Goal: Task Accomplishment & Management: Manage account settings

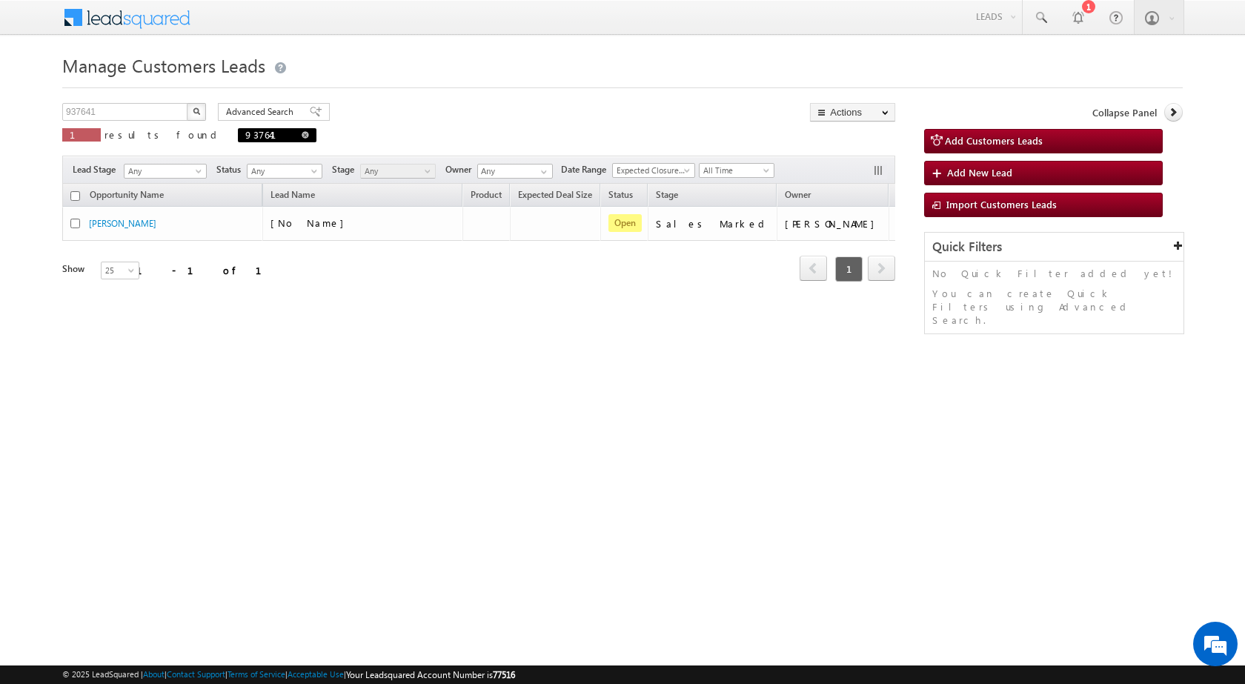
click at [302, 136] on span at bounding box center [305, 134] width 7 height 7
type input "Search Customers Leads"
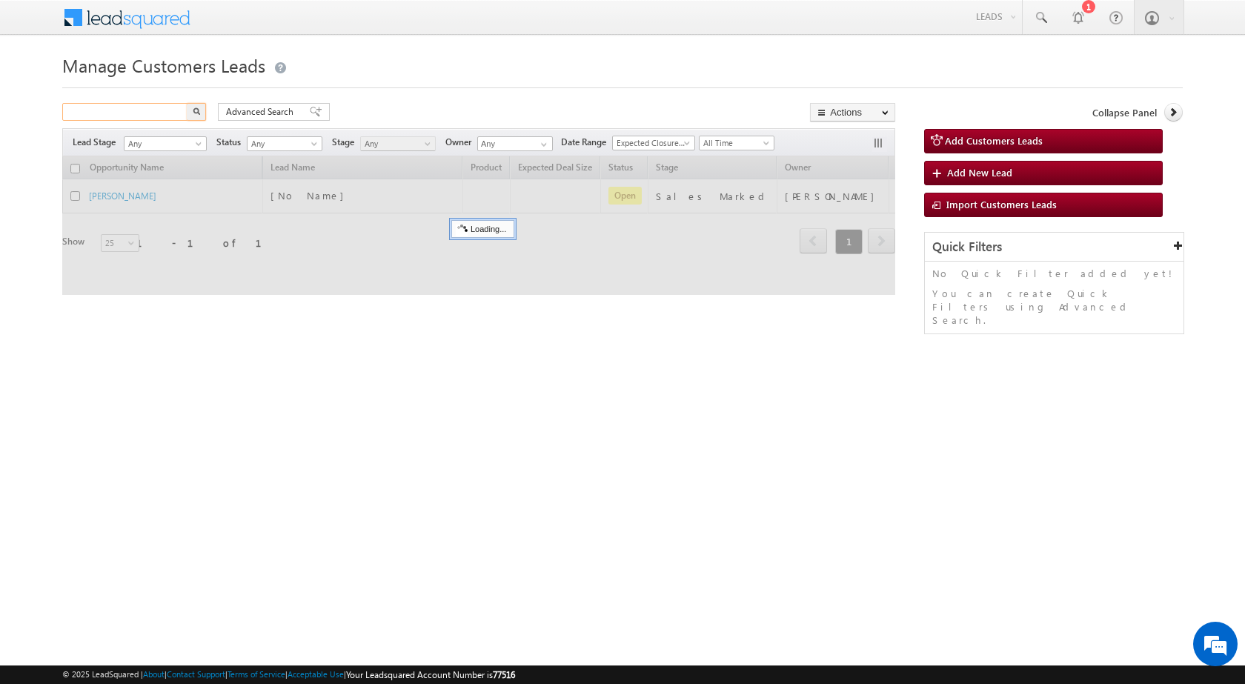
click at [155, 113] on input "text" at bounding box center [125, 112] width 127 height 18
paste input "938998"
type input "938998"
click at [195, 110] on img "button" at bounding box center [196, 110] width 7 height 7
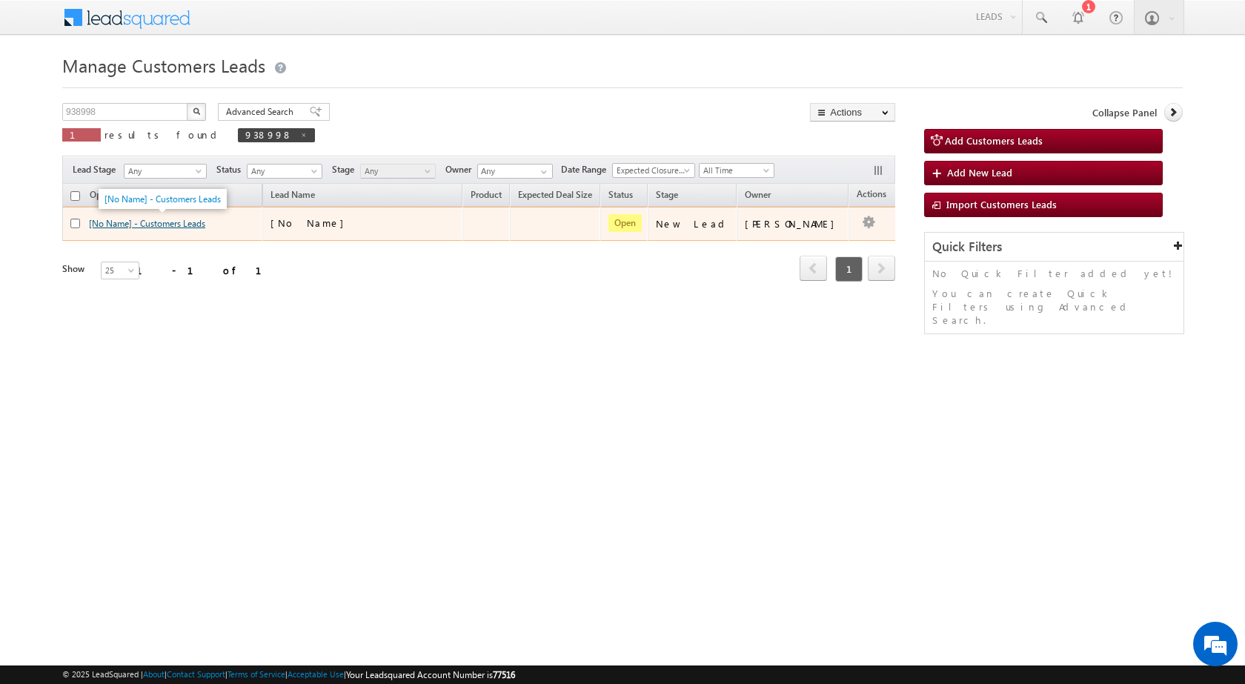
click at [169, 222] on link "[No Name] - Customers Leads" at bounding box center [147, 223] width 116 height 11
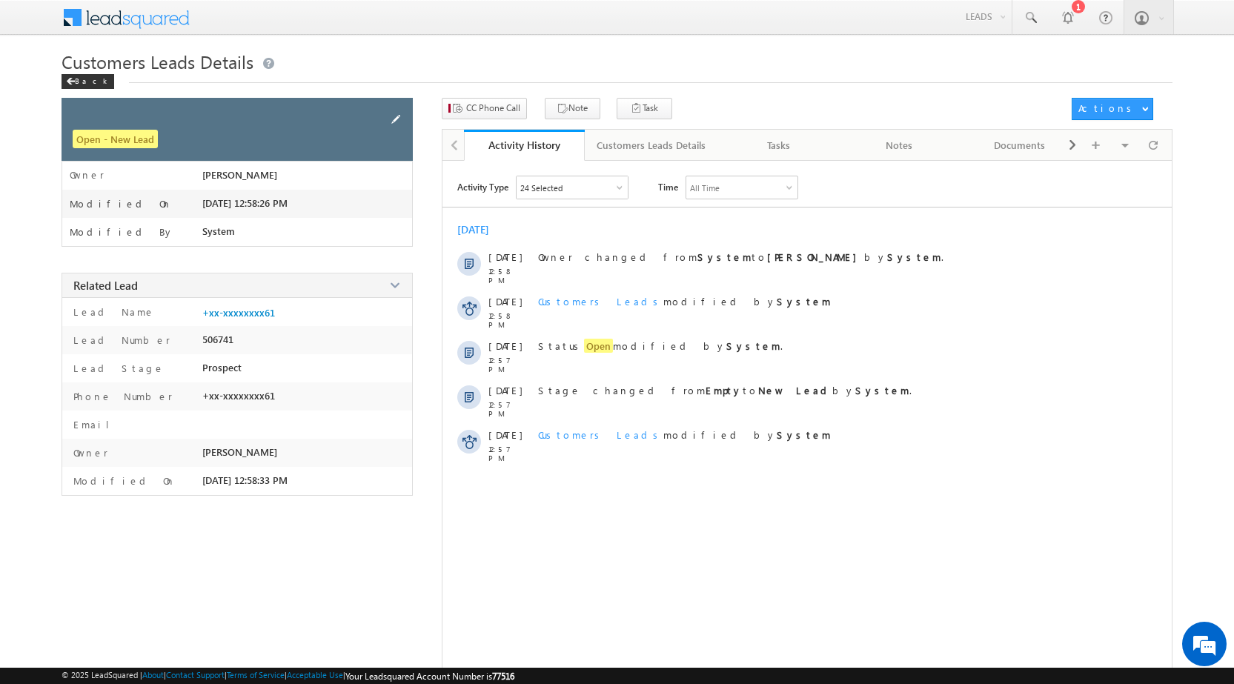
click at [396, 114] on span at bounding box center [396, 119] width 16 height 16
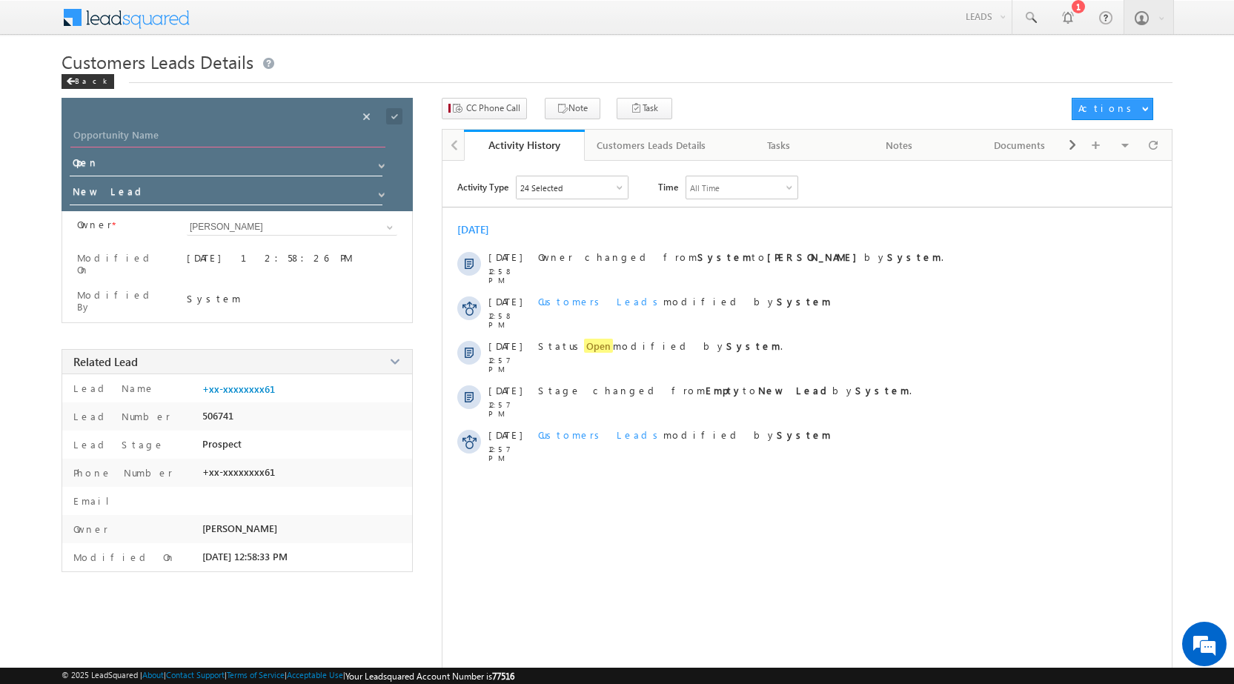
click at [231, 139] on input "Opportunity Name" at bounding box center [227, 137] width 315 height 21
paste input "[PERSON_NAME]"
type input "[PERSON_NAME]"
click at [244, 197] on input "New Lead" at bounding box center [227, 194] width 314 height 24
click at [378, 197] on span at bounding box center [382, 195] width 12 height 12
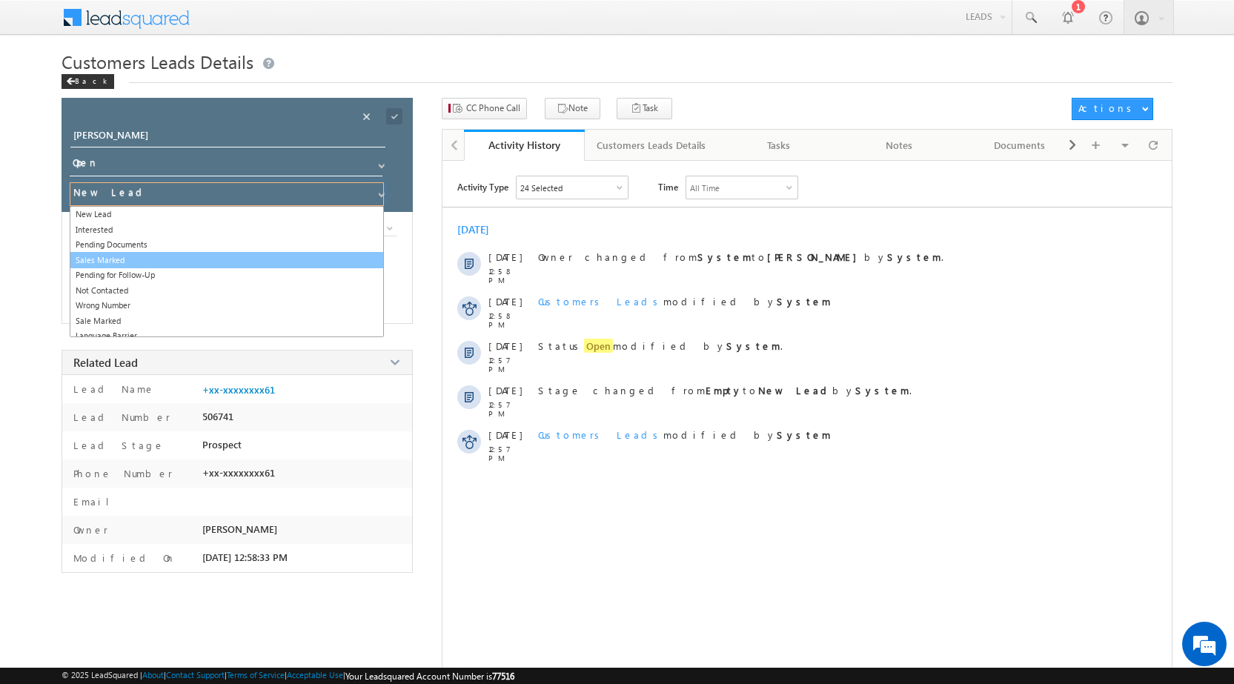
click at [241, 259] on link "Sales Marked" at bounding box center [227, 260] width 314 height 17
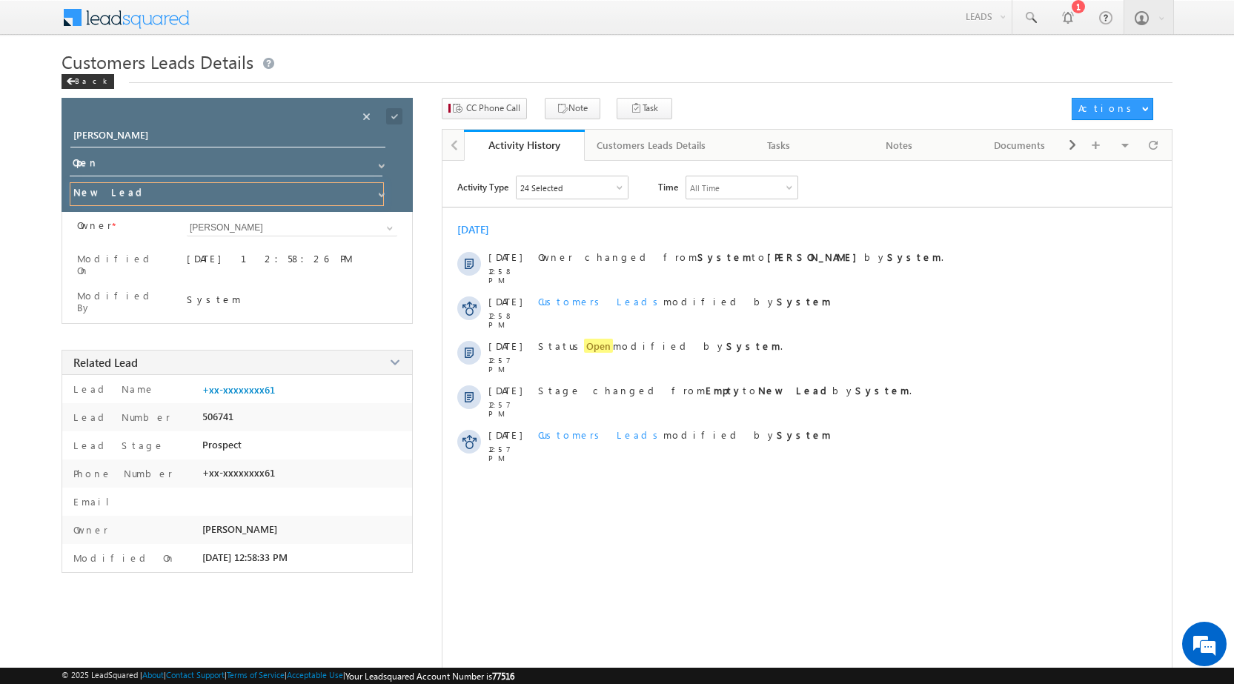
type input "Sales Marked"
click at [393, 117] on span at bounding box center [394, 116] width 16 height 16
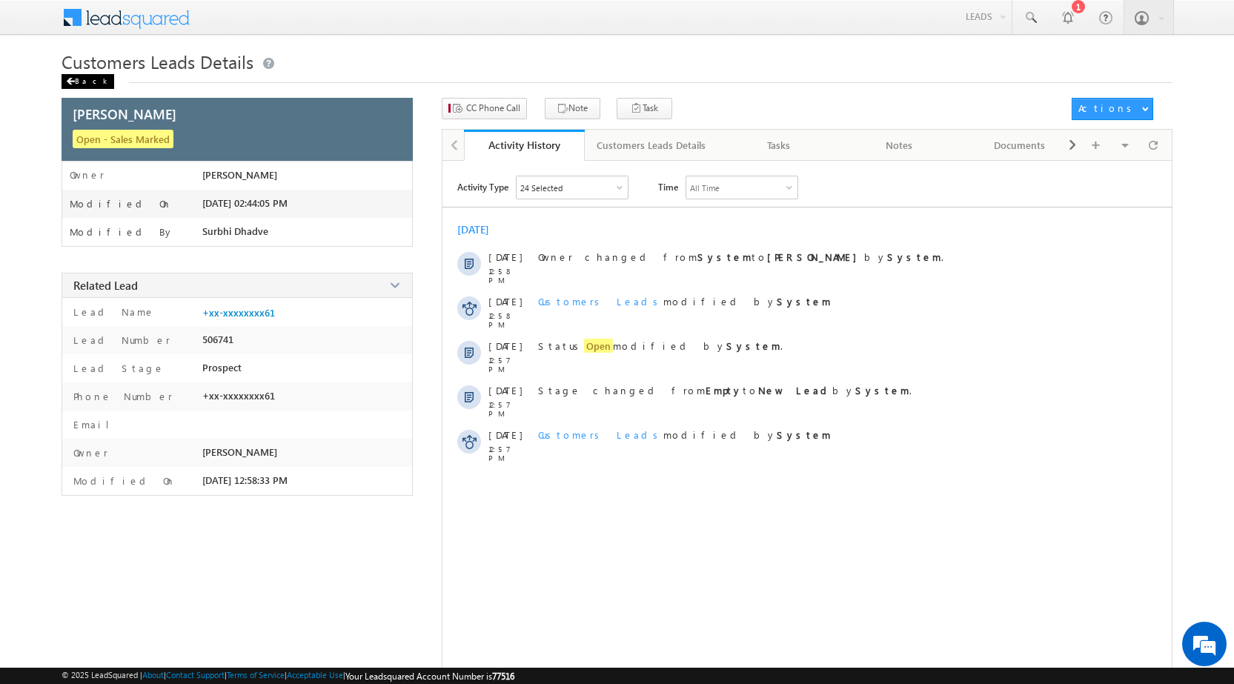
click at [71, 79] on span at bounding box center [70, 81] width 9 height 7
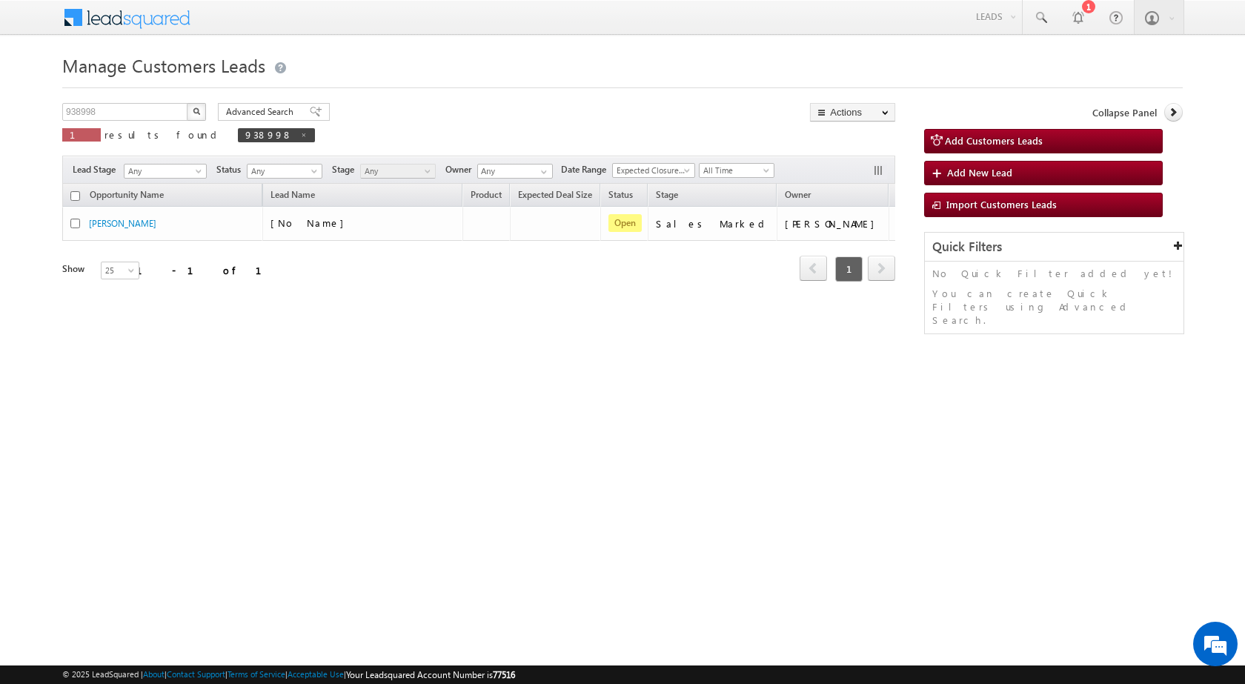
drag, startPoint x: 436, startPoint y: 301, endPoint x: 428, endPoint y: 301, distance: 8.2
click at [433, 301] on div "Opportunity Name Lead Name Product Expected Deal Size Status Stage Owner Action…" at bounding box center [478, 253] width 833 height 139
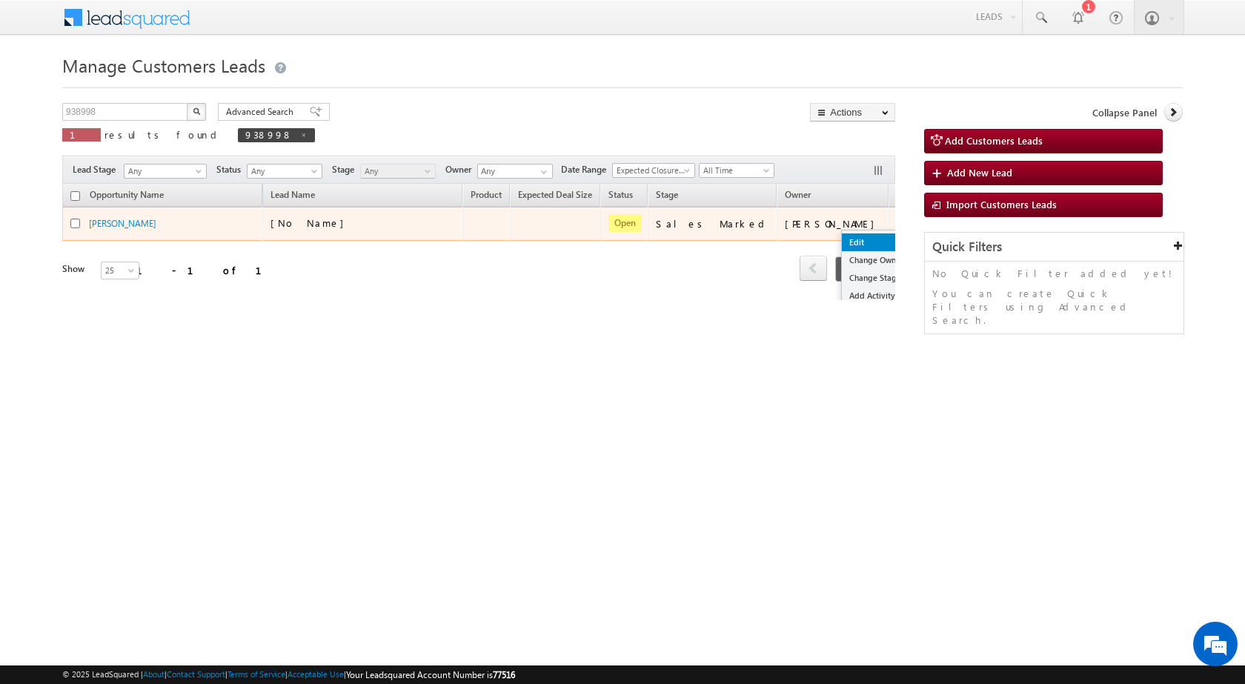
click at [842, 240] on link "Edit" at bounding box center [879, 242] width 74 height 18
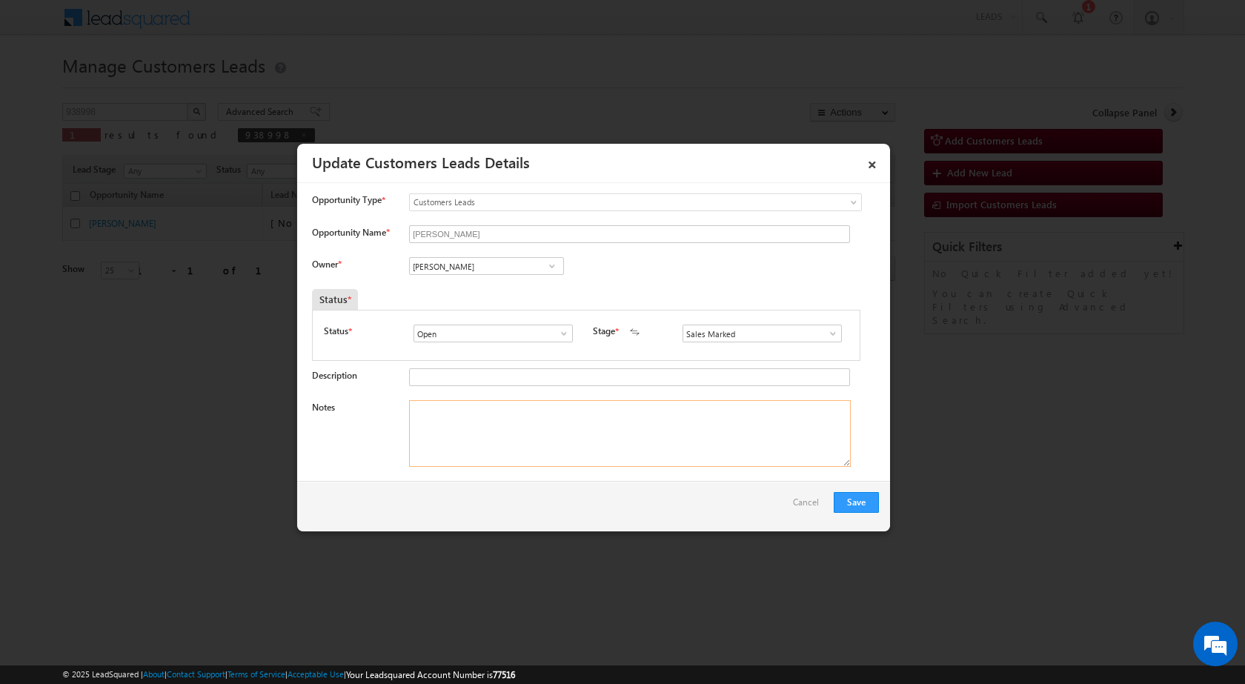
click at [636, 437] on textarea "Notes" at bounding box center [630, 433] width 442 height 67
paste textarea "Mobile no - 9813255961 / NAME - RAJBIR KUMARI / P + C / PLOT V - 20LAC / LV - 2…"
type textarea "Mobile no - 9813255961 / NAME - RAJBIR KUMARI / P + C / PLOT V - 20LAC / LV - 2…"
click at [445, 271] on input "[PERSON_NAME]" at bounding box center [486, 266] width 155 height 18
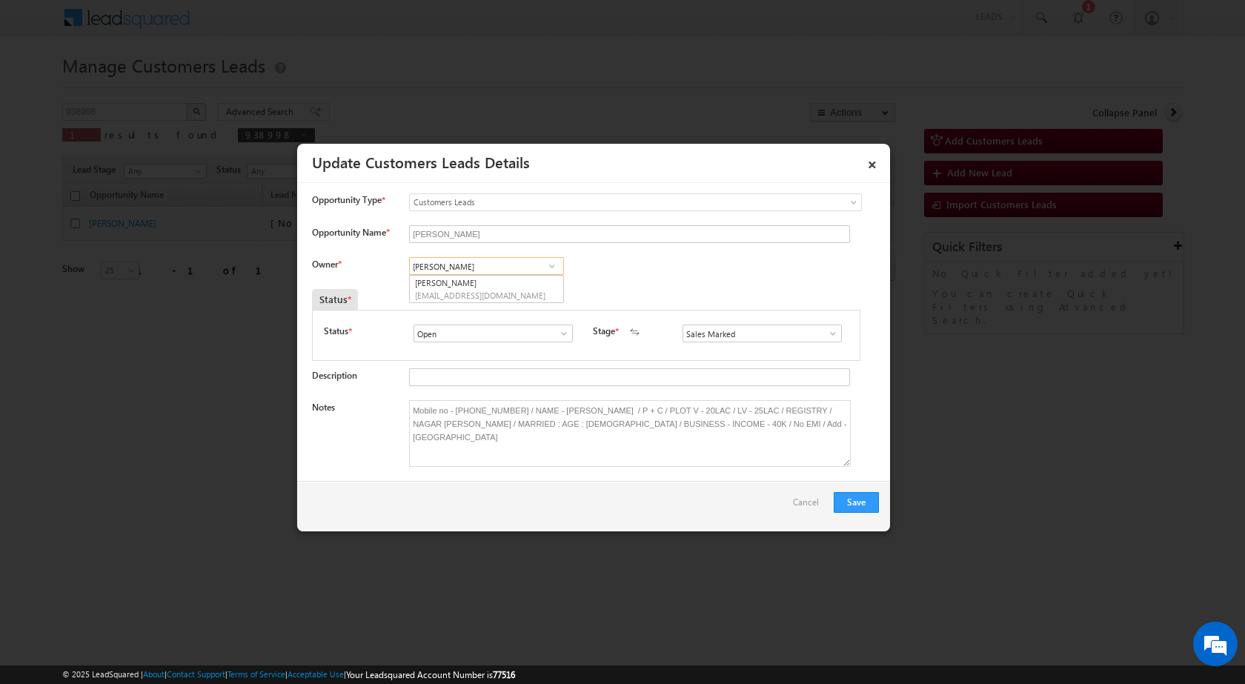
paste input "ravinder.khasa@sgrlimited.in"
click at [486, 291] on span "ravinder.khasa@sgrlimited.in" at bounding box center [481, 295] width 133 height 11
type input "Ravinder"
click at [850, 499] on button "Save" at bounding box center [856, 502] width 45 height 21
